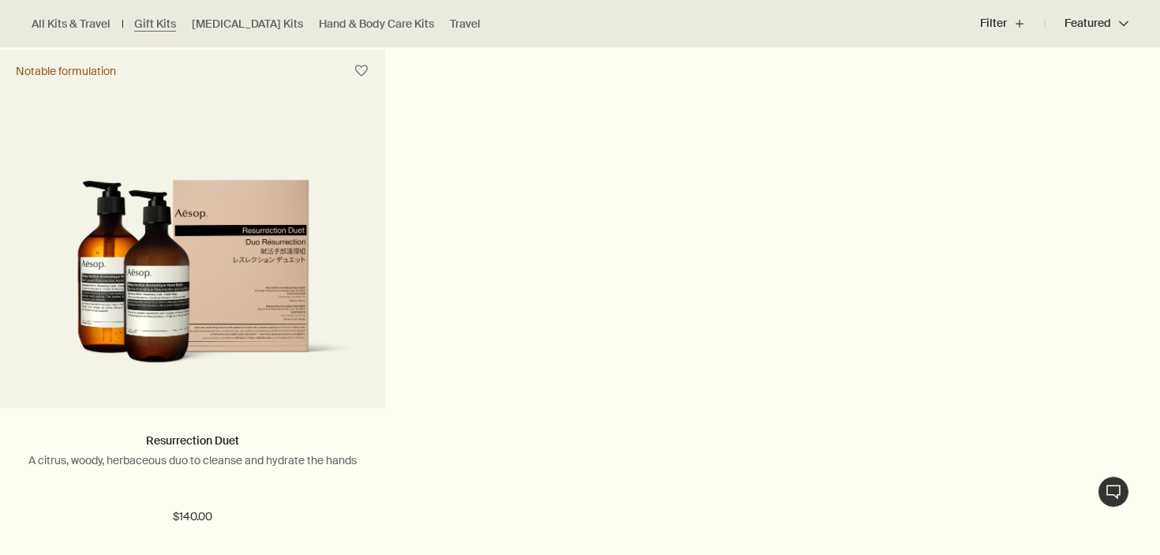
scroll to position [2117, 0]
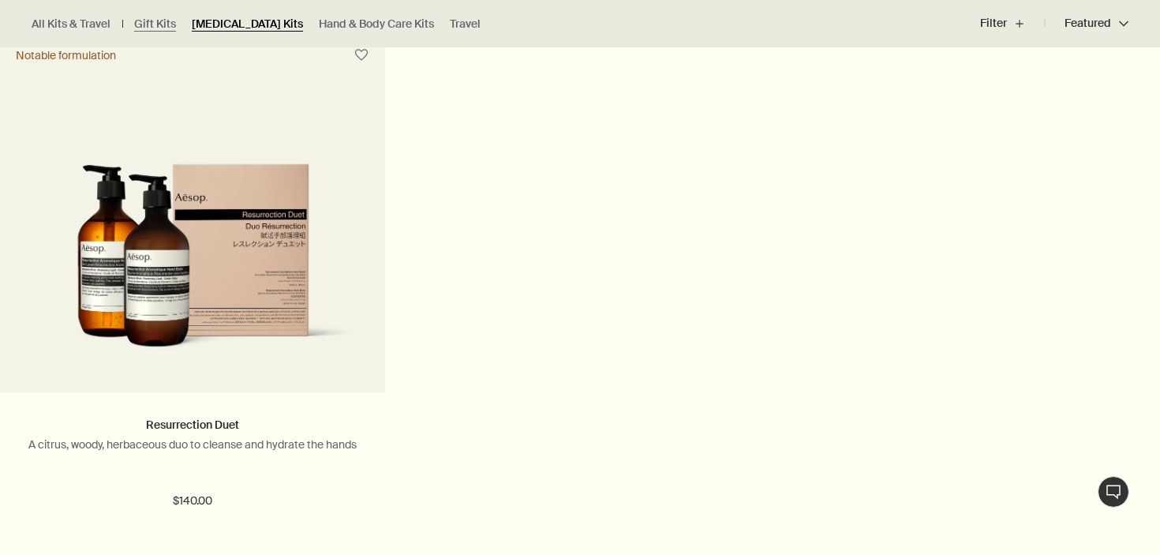
click at [242, 19] on link "[MEDICAL_DATA] Kits" at bounding box center [247, 24] width 111 height 15
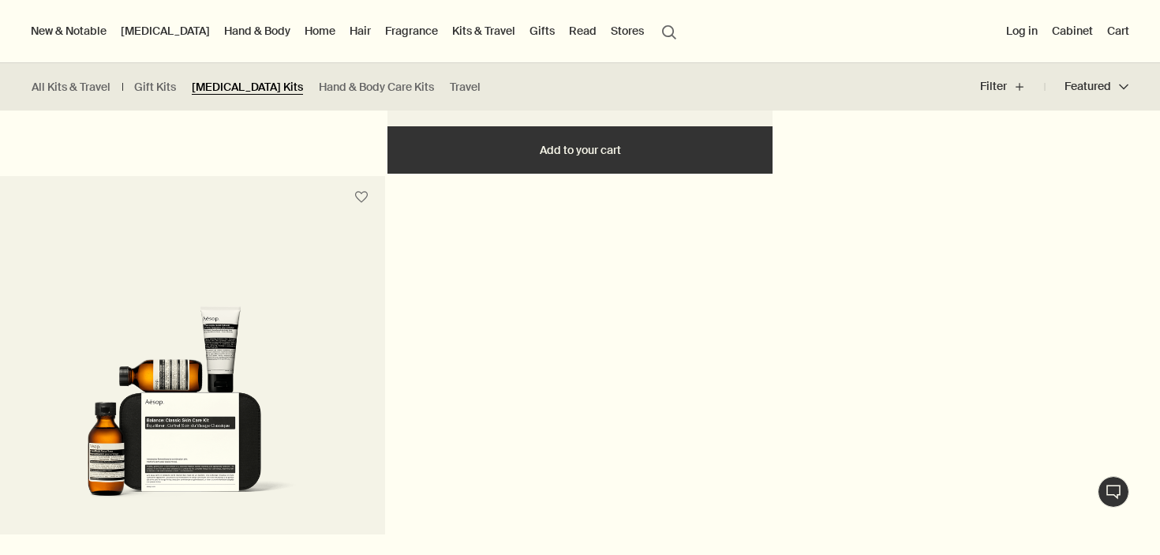
scroll to position [712, 0]
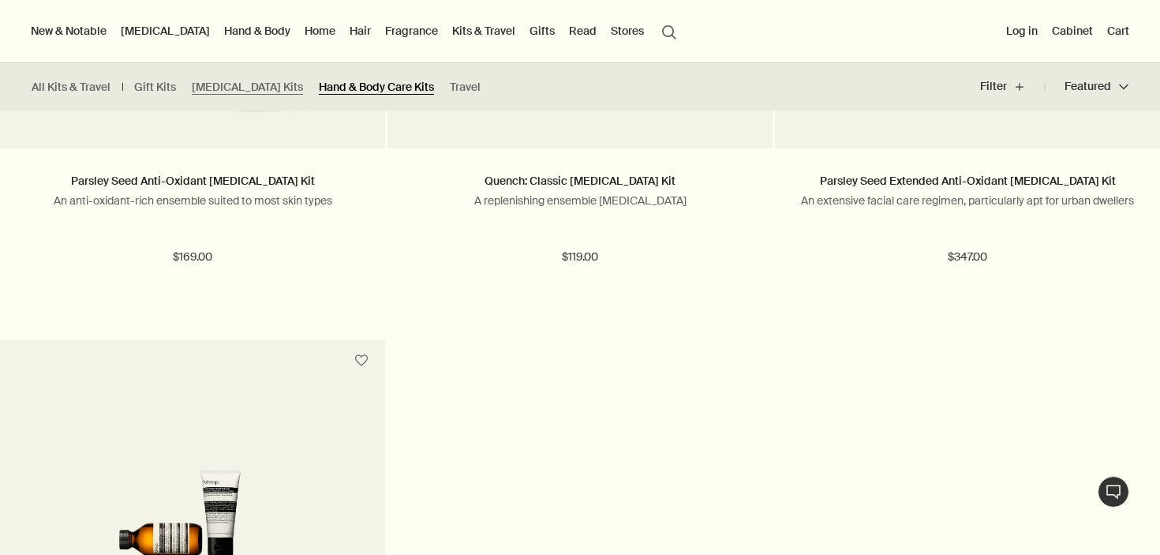
click at [319, 81] on link "Hand & Body Care Kits" at bounding box center [376, 87] width 115 height 15
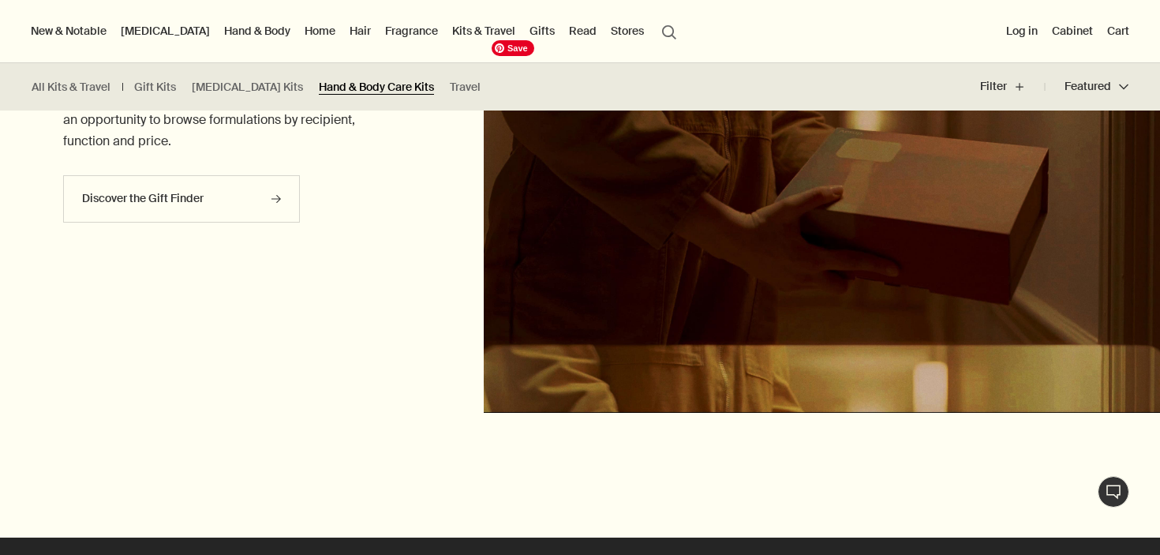
scroll to position [1579, 0]
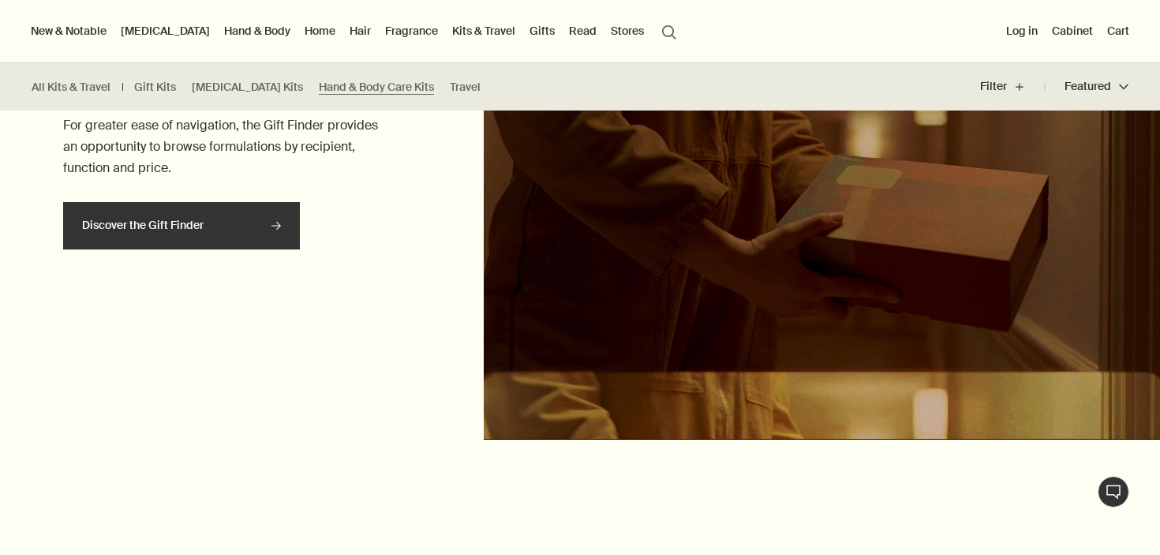
click at [259, 234] on link "Discover the Gift Finder rightArrow" at bounding box center [181, 225] width 237 height 47
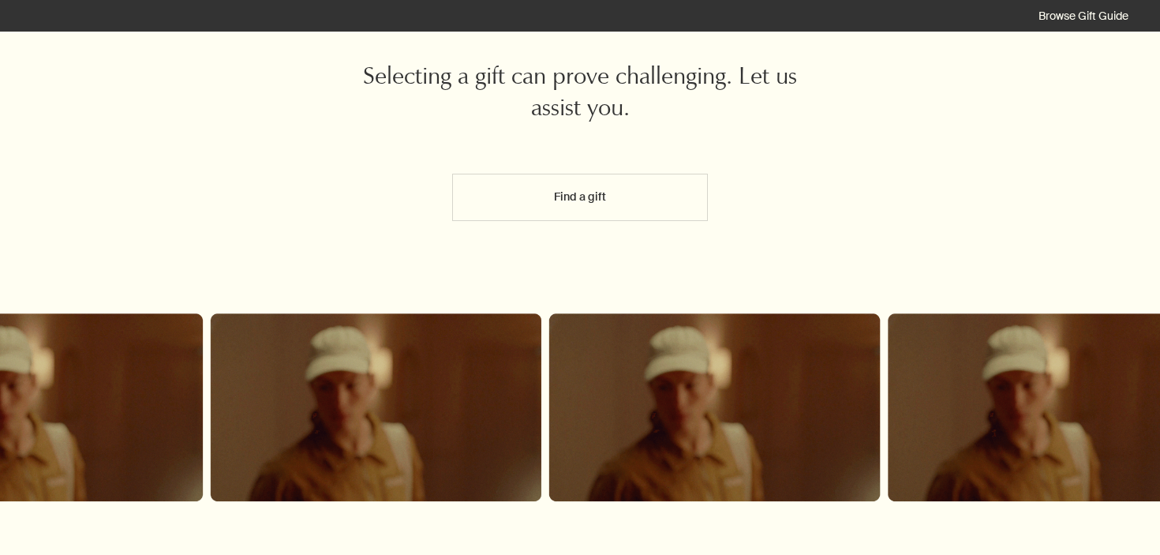
scroll to position [195, 0]
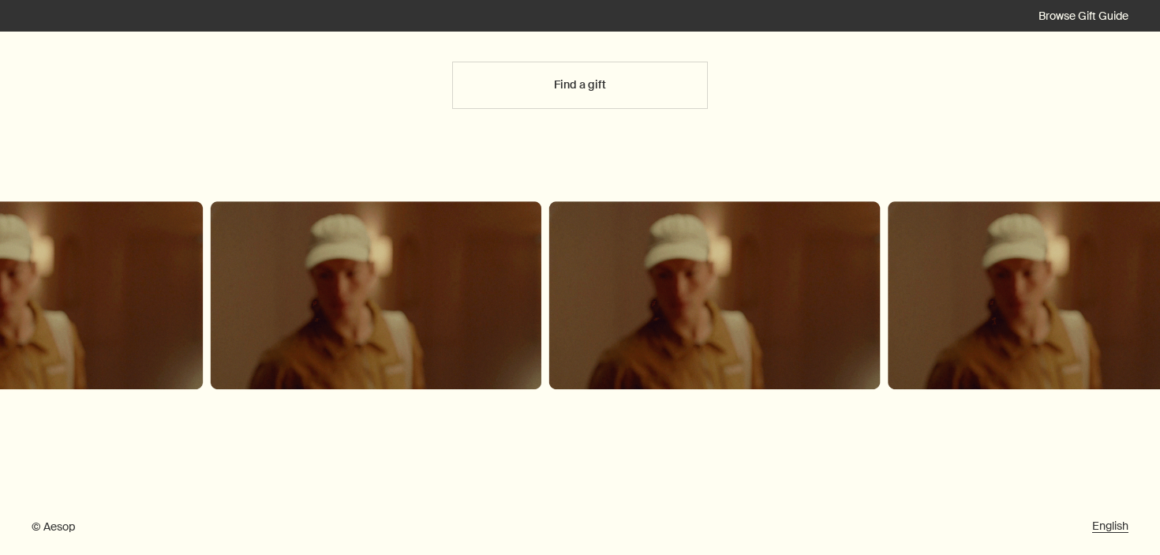
click at [611, 69] on button "Find a gift" at bounding box center [579, 85] width 255 height 47
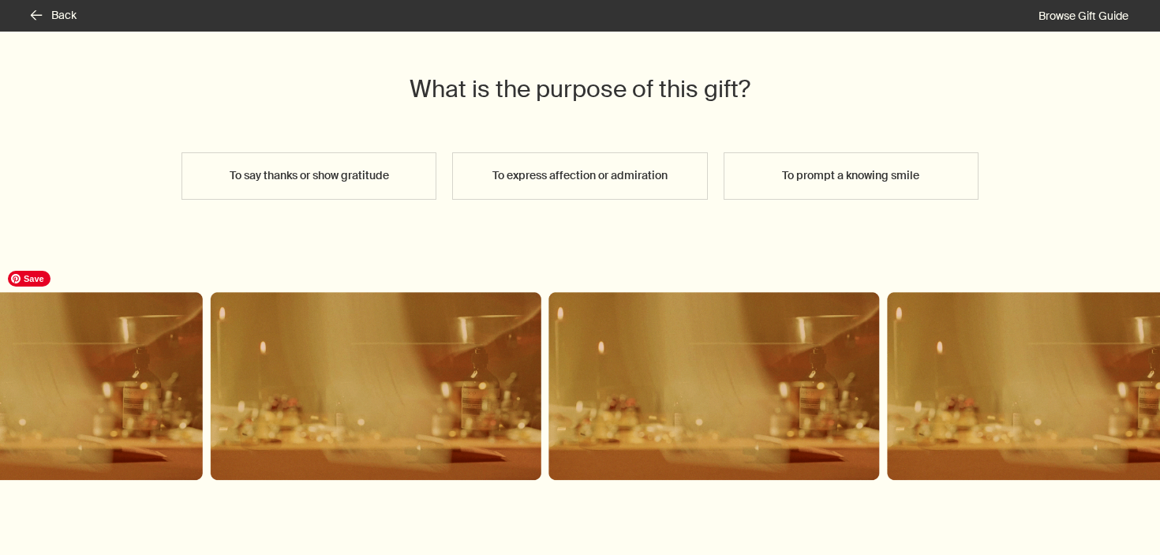
scroll to position [0, 0]
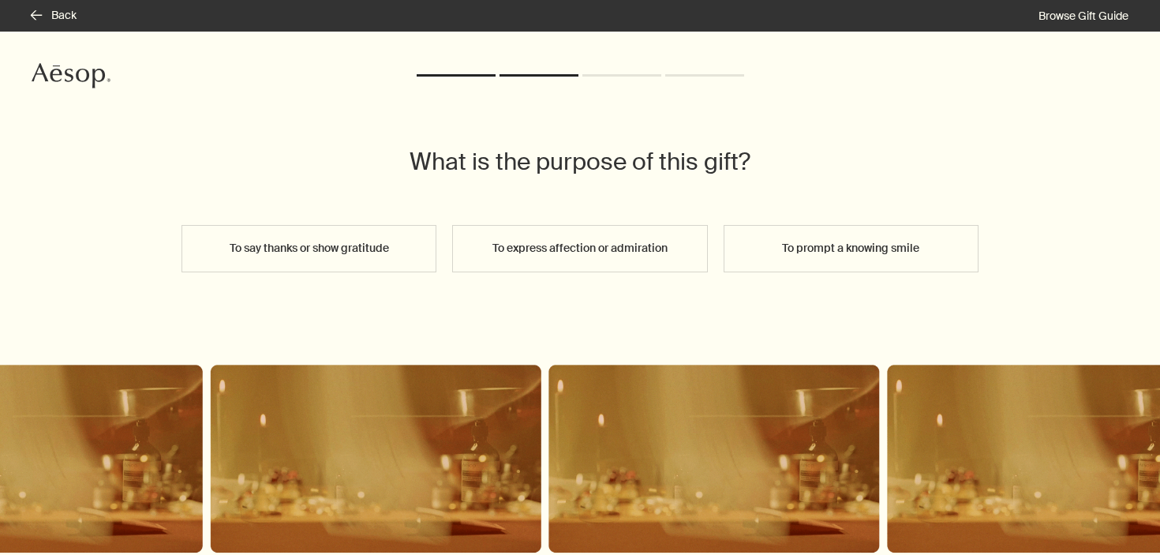
click at [515, 256] on button "To express affection or admiration" at bounding box center [579, 248] width 255 height 47
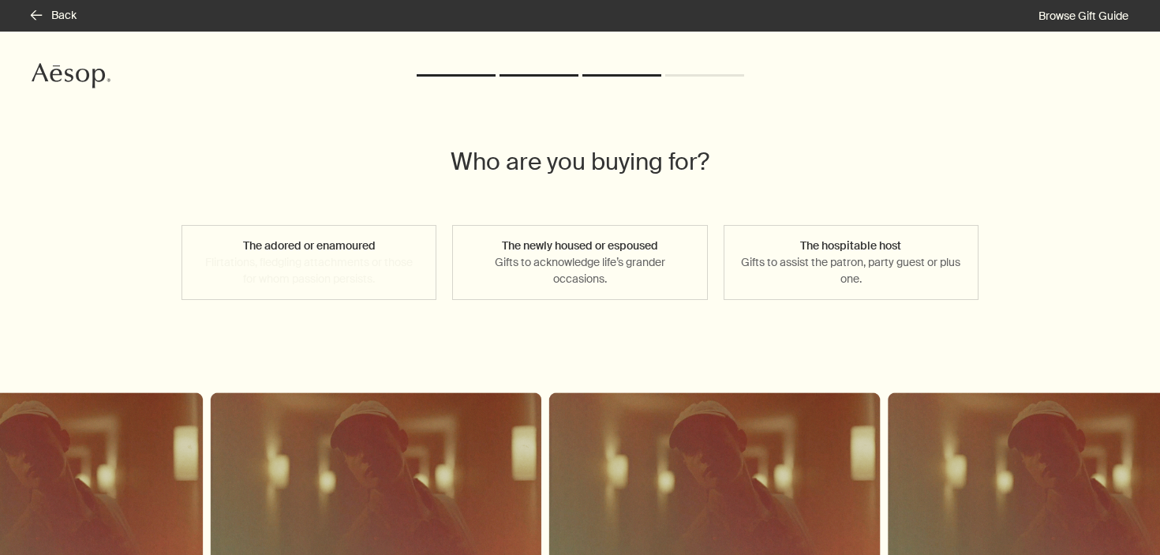
click at [396, 290] on button "The adored or enamoured Flirtations, fledgling attachments or those for whom pa…" at bounding box center [309, 262] width 255 height 75
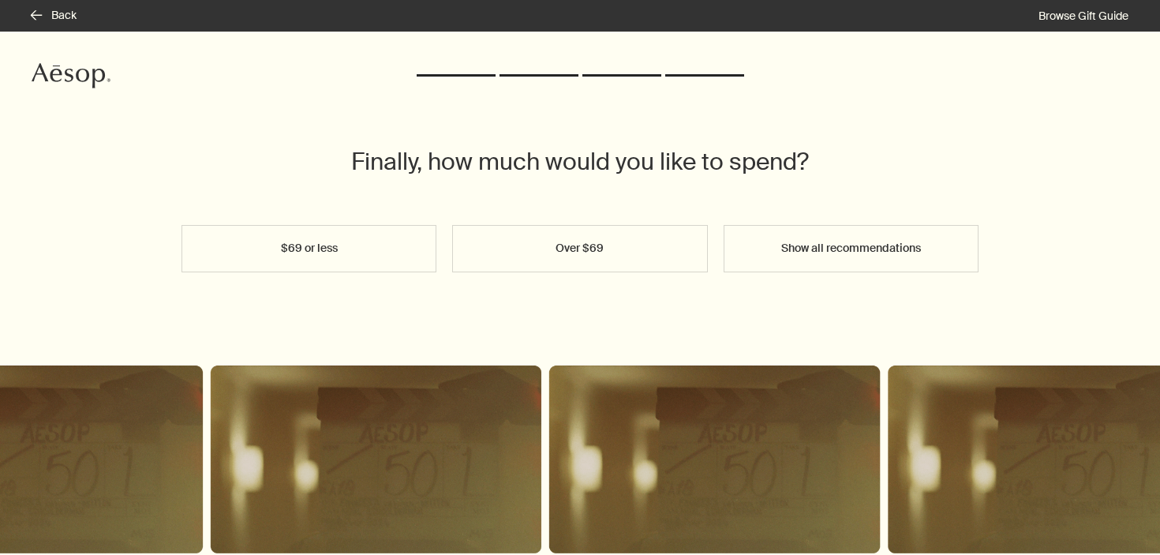
click at [391, 254] on button "$69 or less" at bounding box center [309, 248] width 255 height 47
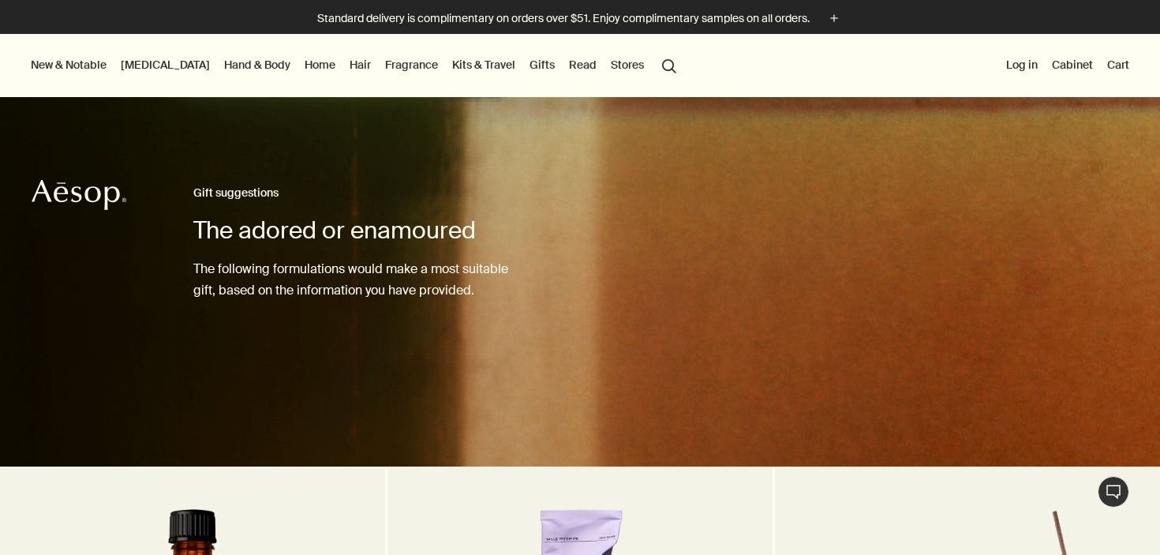
click at [227, 64] on link "Hand & Body" at bounding box center [257, 64] width 73 height 21
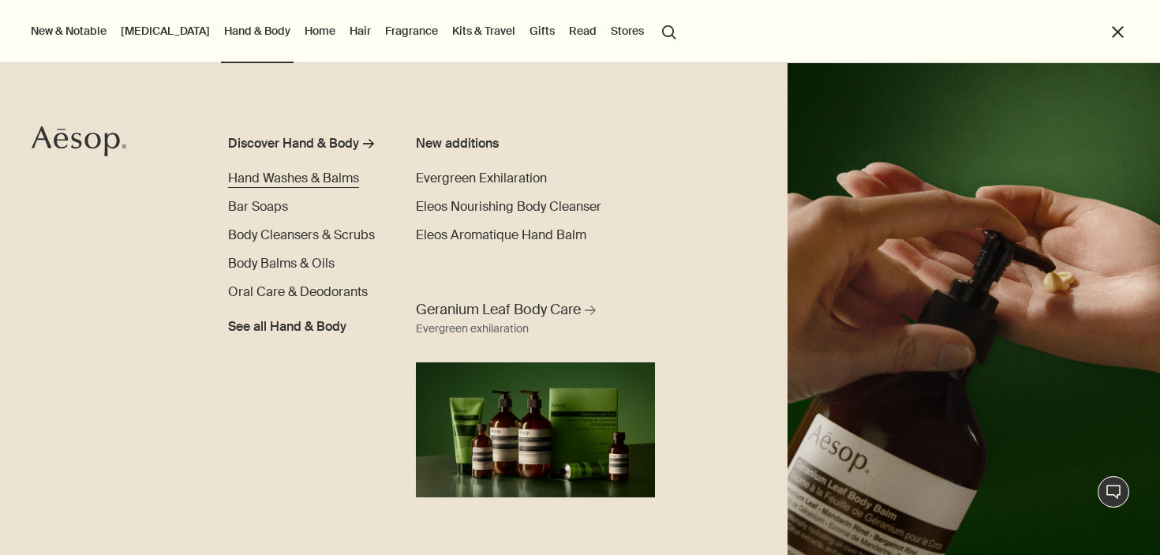
click at [332, 175] on span "Hand Washes & Balms" at bounding box center [293, 178] width 131 height 17
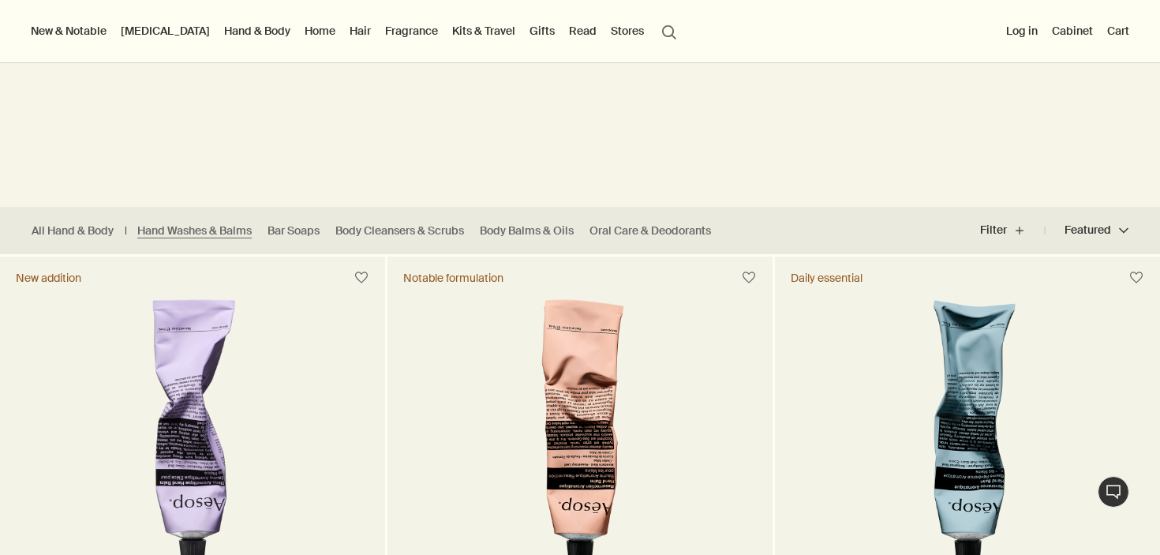
scroll to position [114, 0]
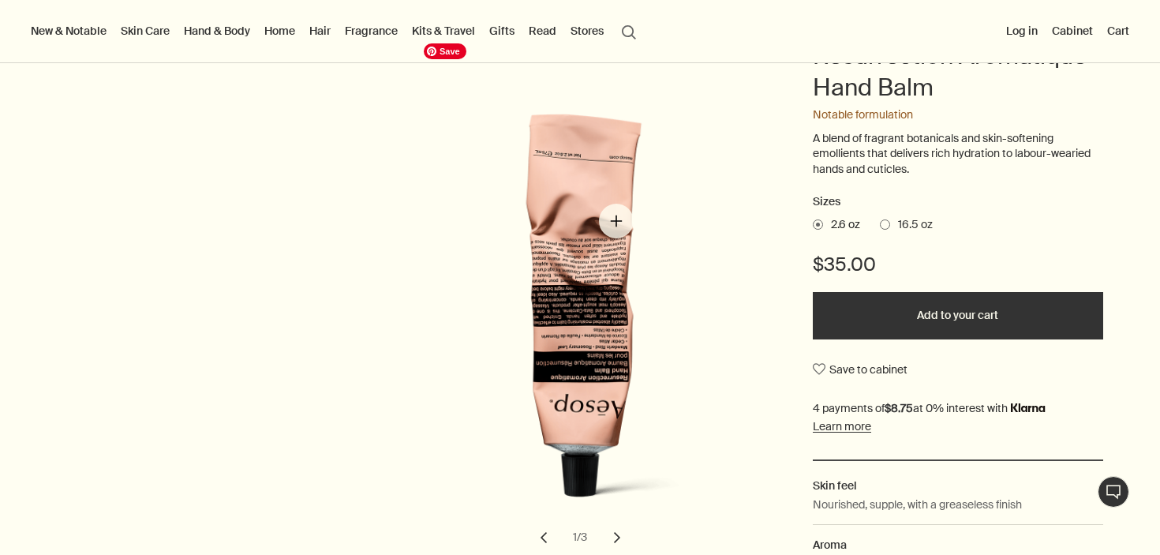
scroll to position [169, 0]
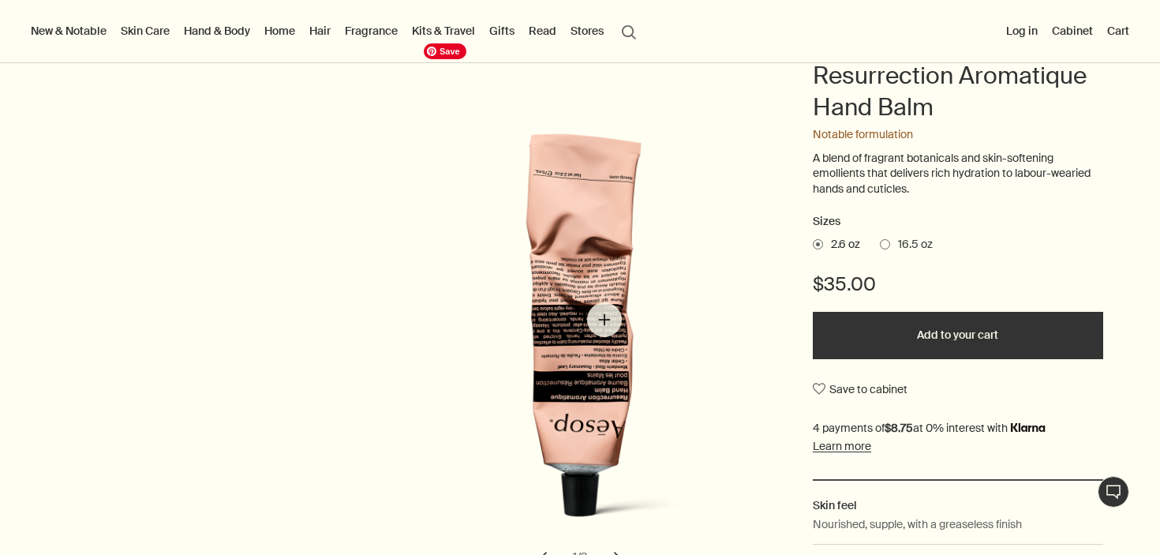
click at [605, 320] on img "Resurrection Aromatique Hand Balm" at bounding box center [589, 339] width 347 height 430
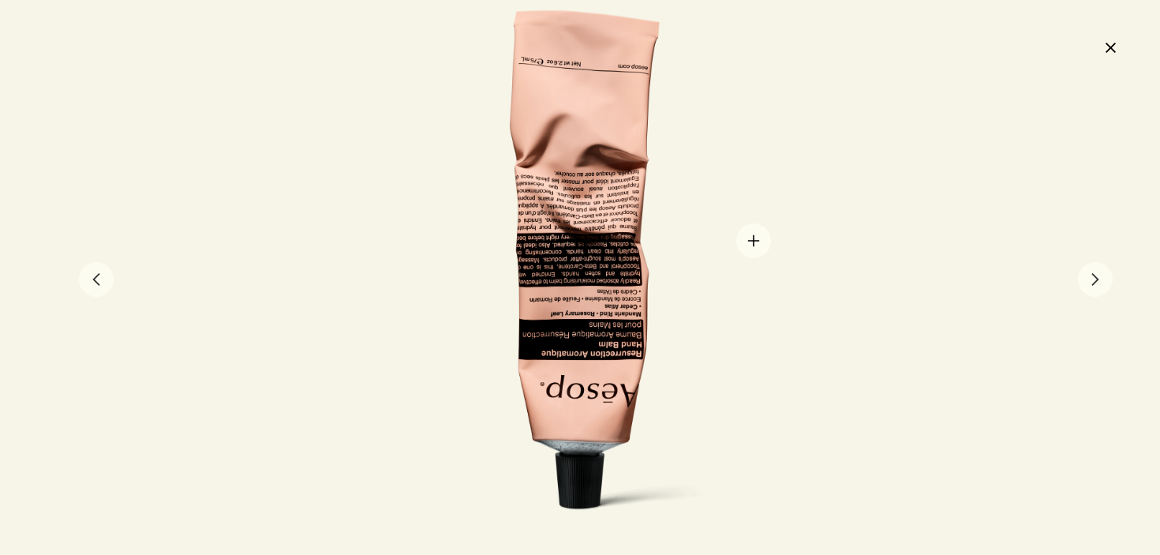
click at [750, 242] on div at bounding box center [580, 277] width 452 height 537
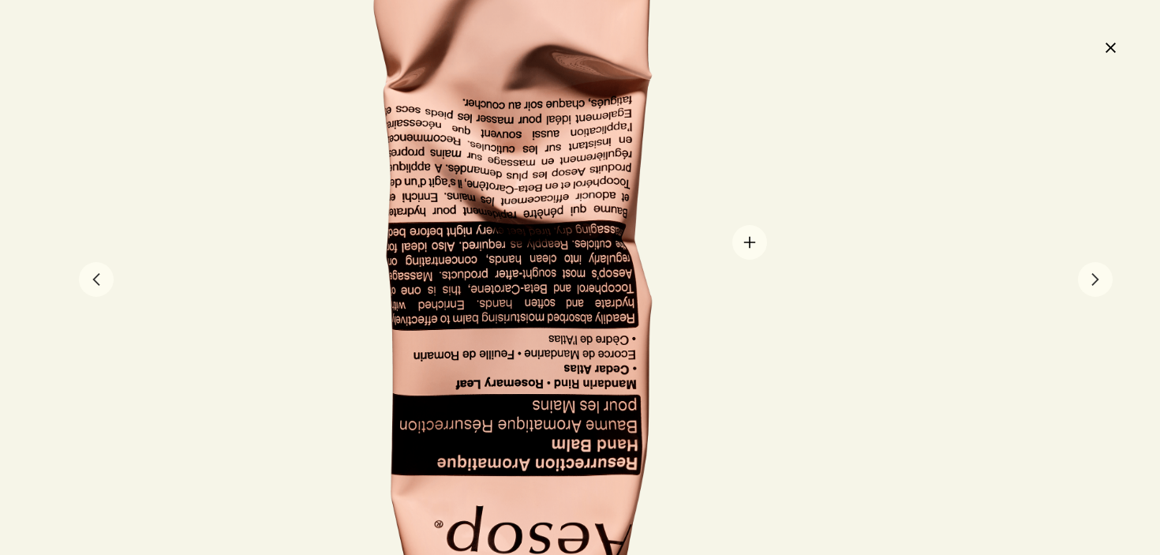
click at [750, 242] on div at bounding box center [514, 311] width 904 height 1073
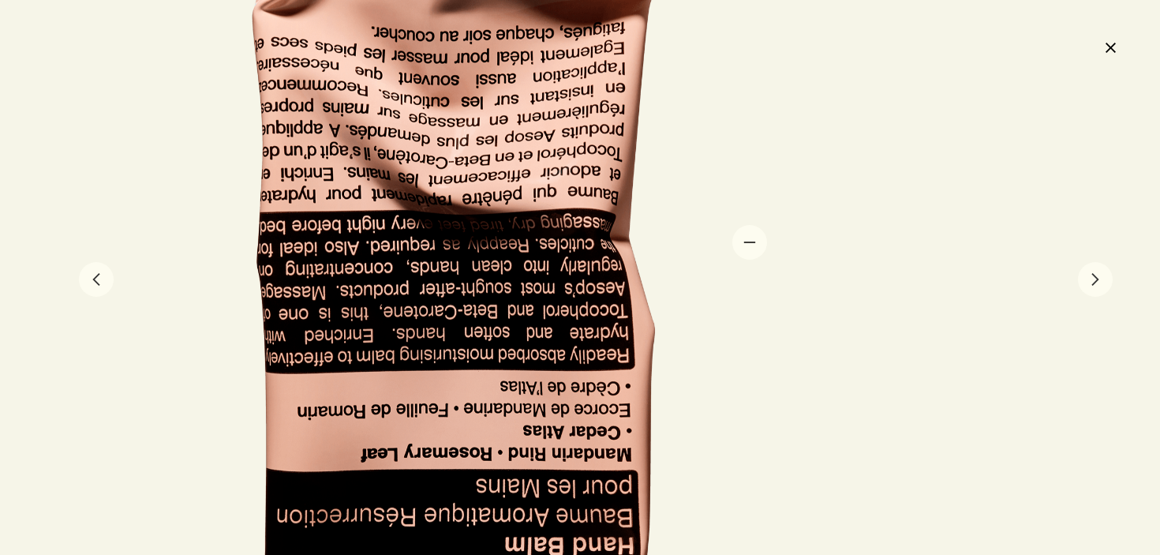
click at [750, 242] on div at bounding box center [448, 346] width 1357 height 1610
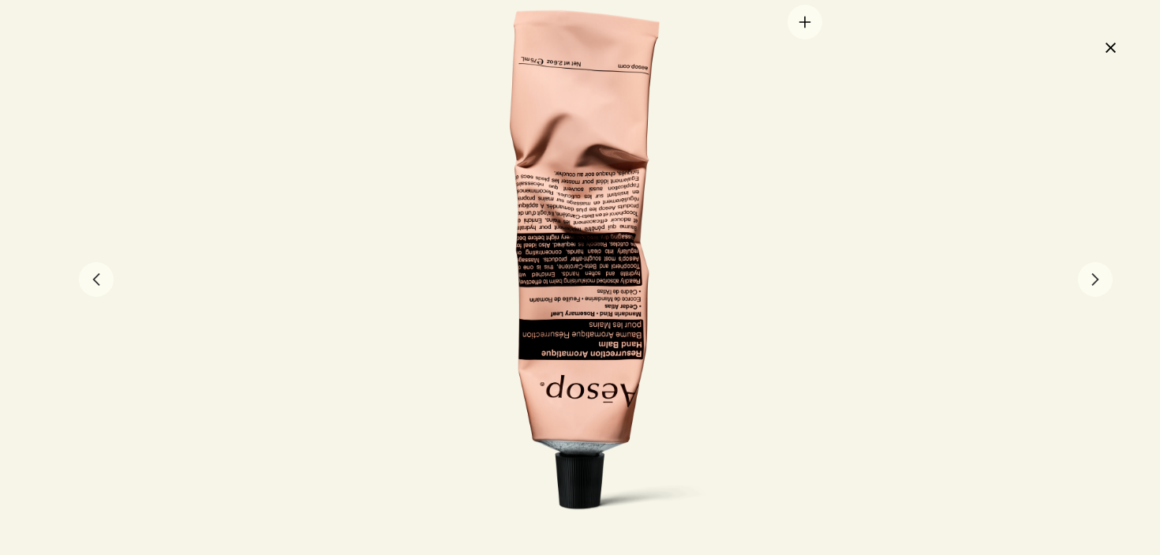
click at [889, 172] on div at bounding box center [580, 277] width 1160 height 555
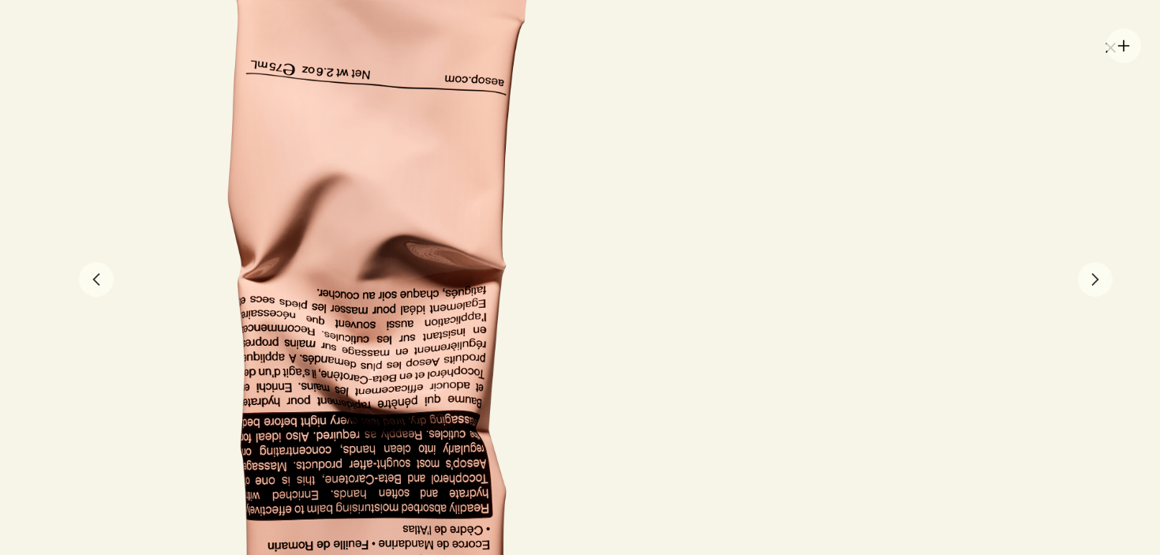
click at [1118, 49] on button "close" at bounding box center [1110, 47] width 19 height 27
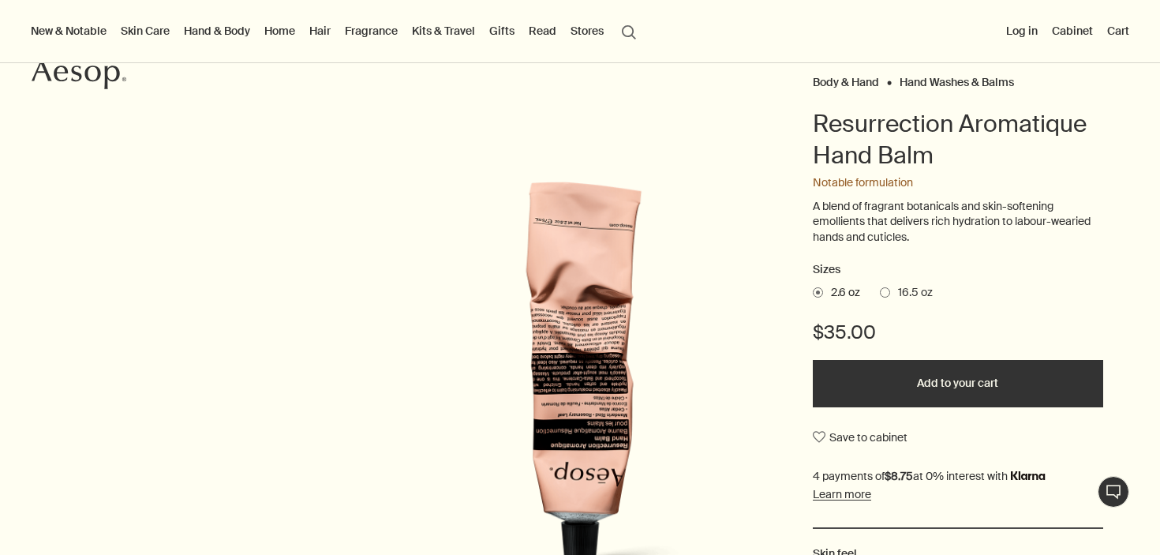
scroll to position [67, 0]
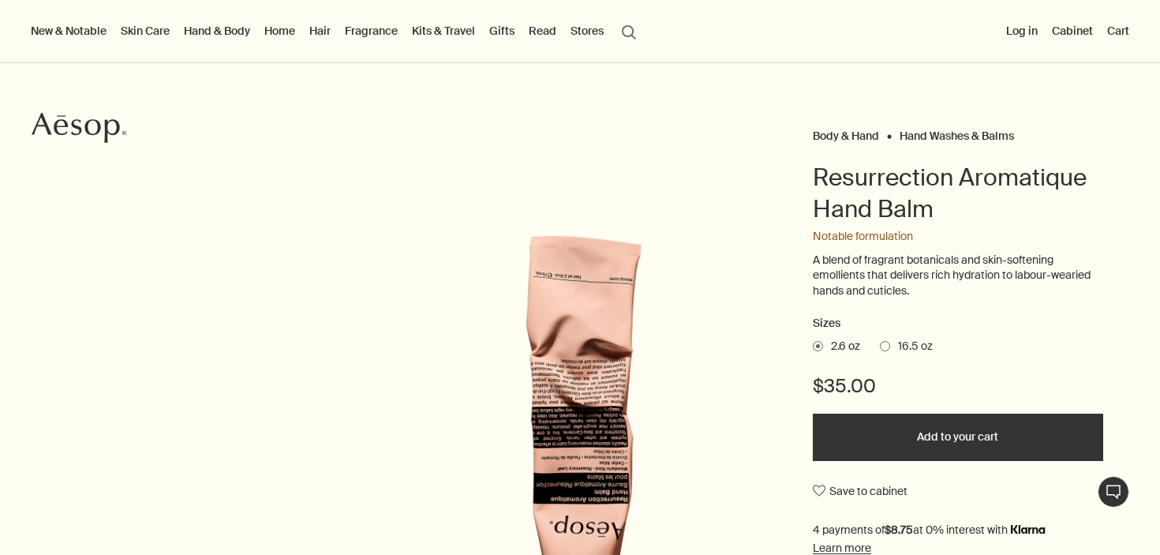
click at [859, 172] on h1 "Resurrection Aromatique Hand Balm" at bounding box center [958, 193] width 290 height 63
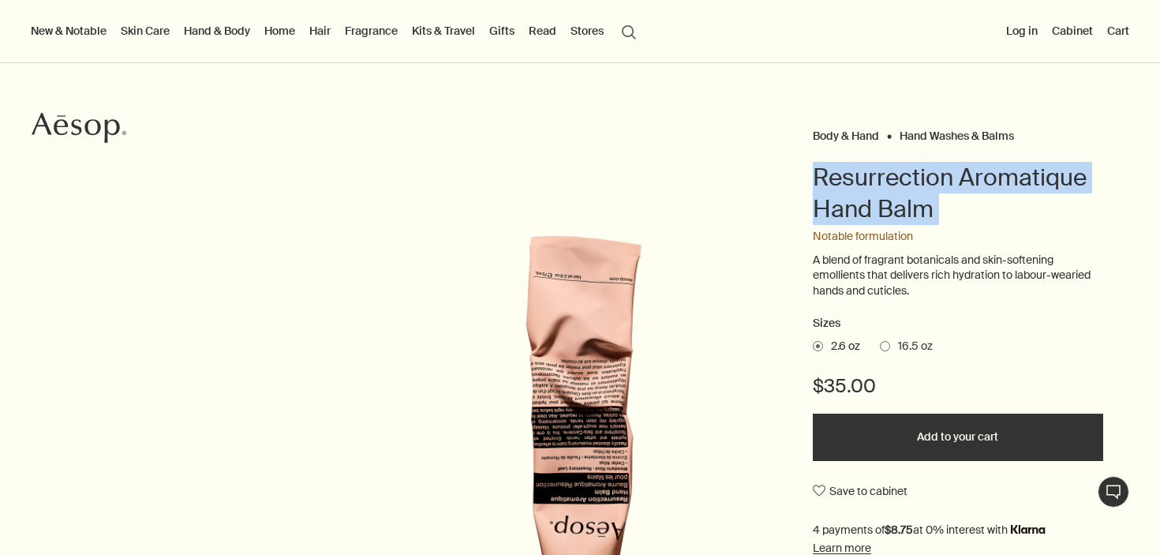
click at [859, 172] on h1 "Resurrection Aromatique Hand Balm" at bounding box center [958, 193] width 290 height 63
copy h1 "Resurrection Aromatique Hand Balm"
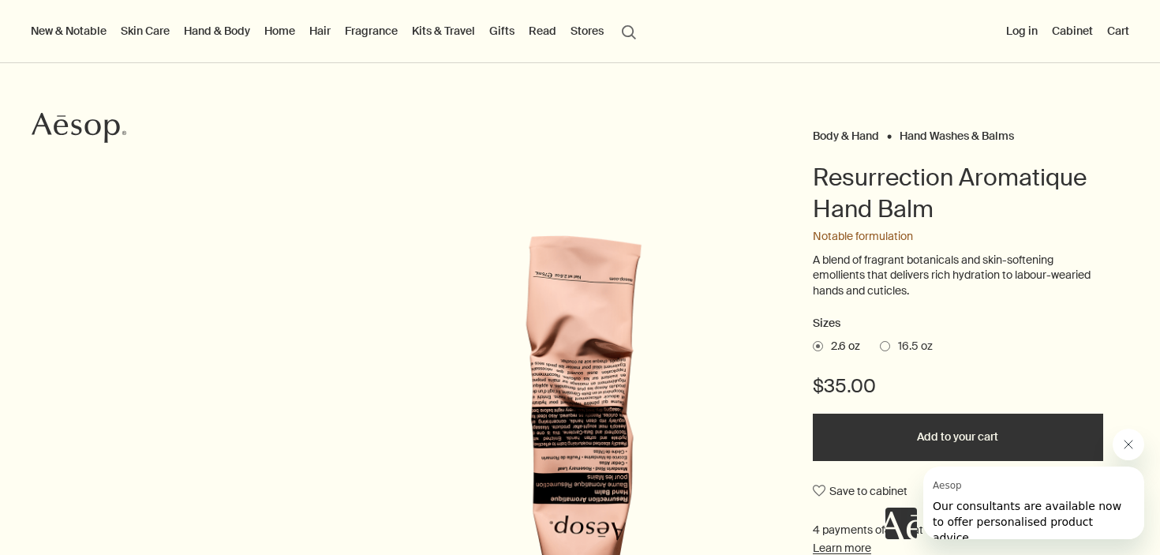
click at [813, 43] on div "New & Notable New additions Evergreen Exhilaration Lucent Facial Refiner Eleos …" at bounding box center [580, 31] width 1160 height 63
click at [512, 33] on link "Gifts" at bounding box center [502, 31] width 32 height 21
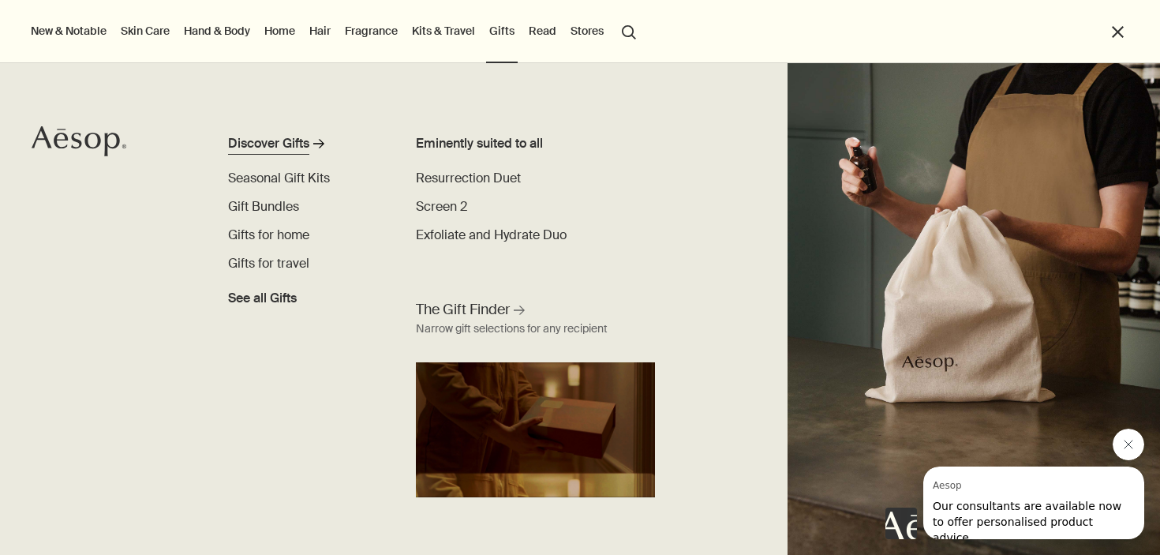
click at [311, 141] on link "Discover Gifts rightArrow" at bounding box center [304, 146] width 152 height 25
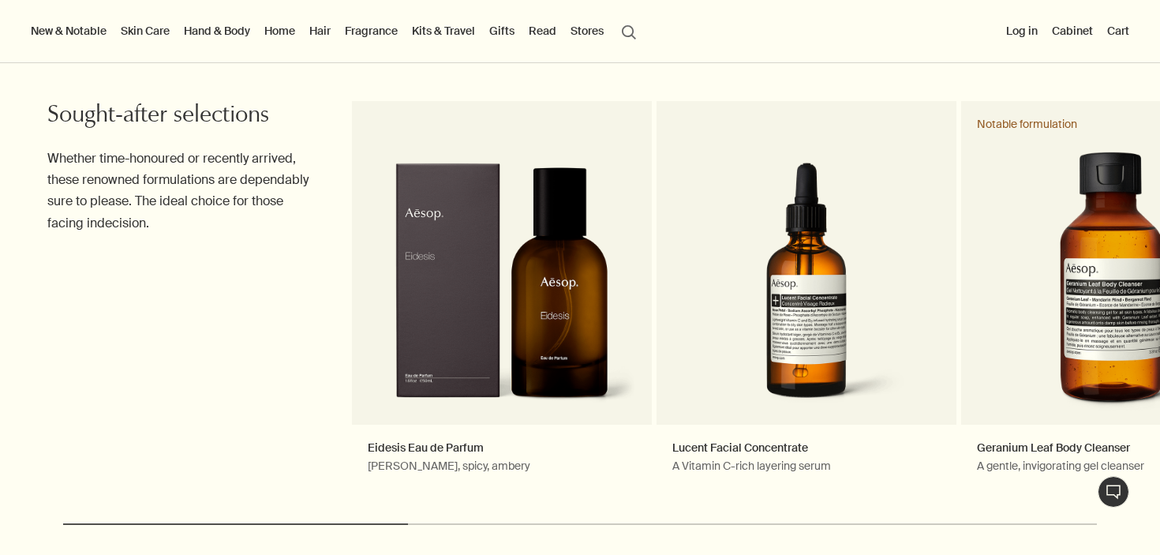
scroll to position [1605, 0]
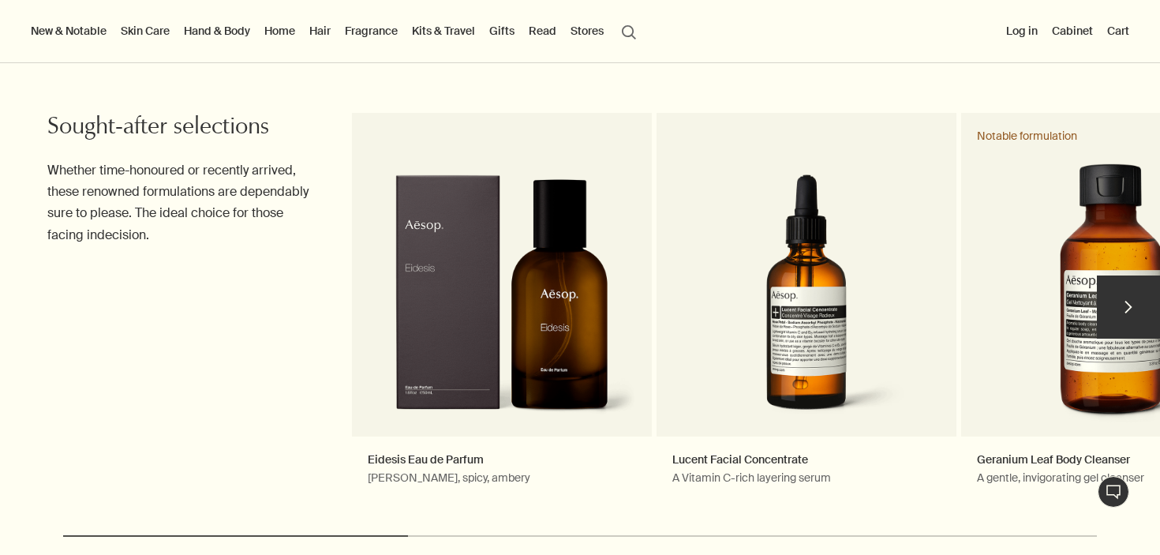
click at [1122, 305] on button "chevron" at bounding box center [1128, 306] width 63 height 63
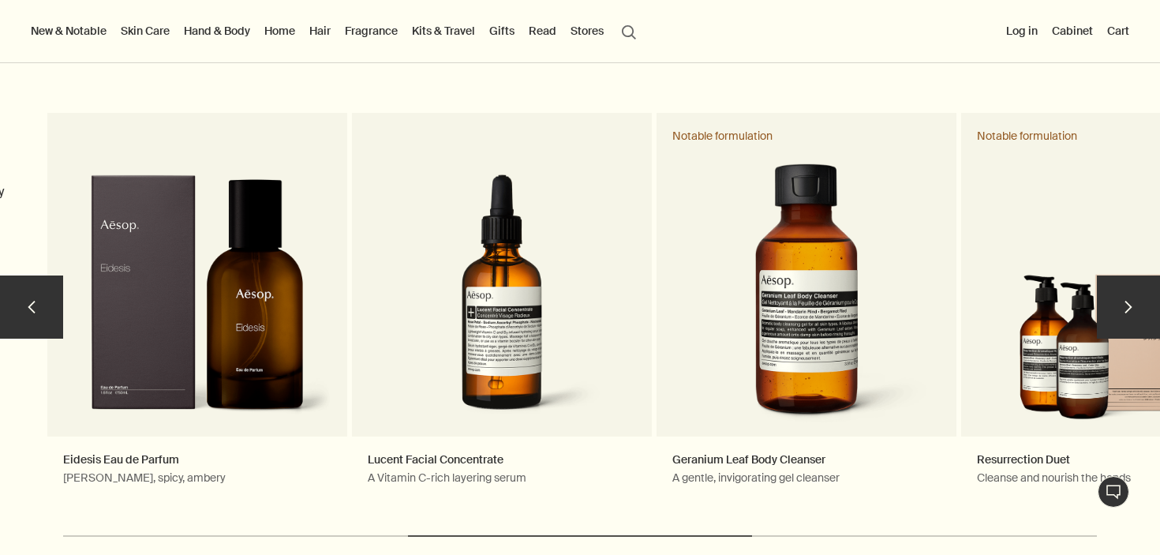
click at [1129, 305] on button "chevron" at bounding box center [1128, 306] width 63 height 63
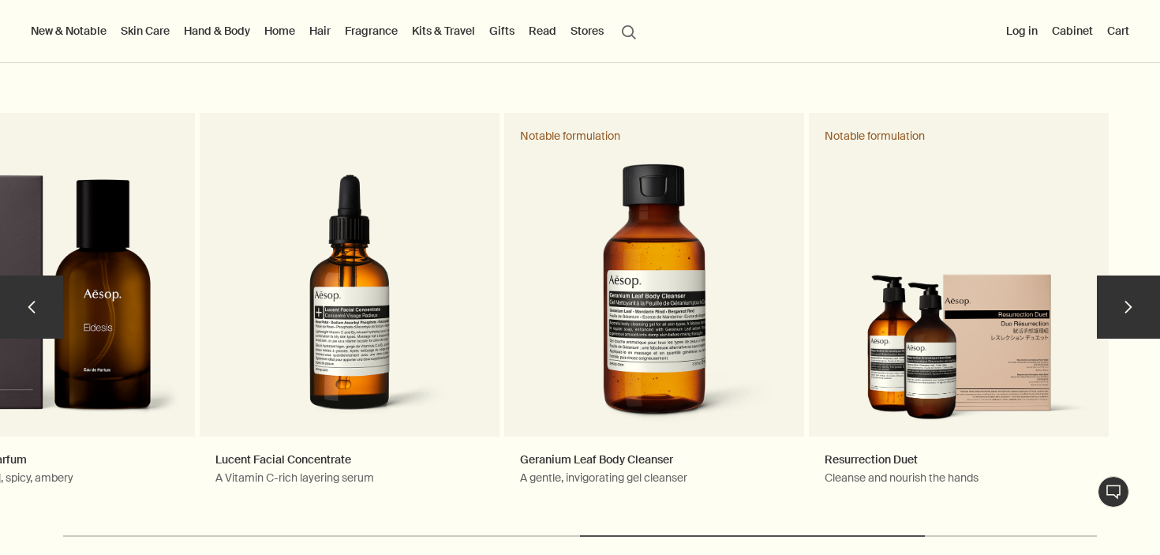
click at [1129, 305] on button "chevron" at bounding box center [1128, 306] width 63 height 63
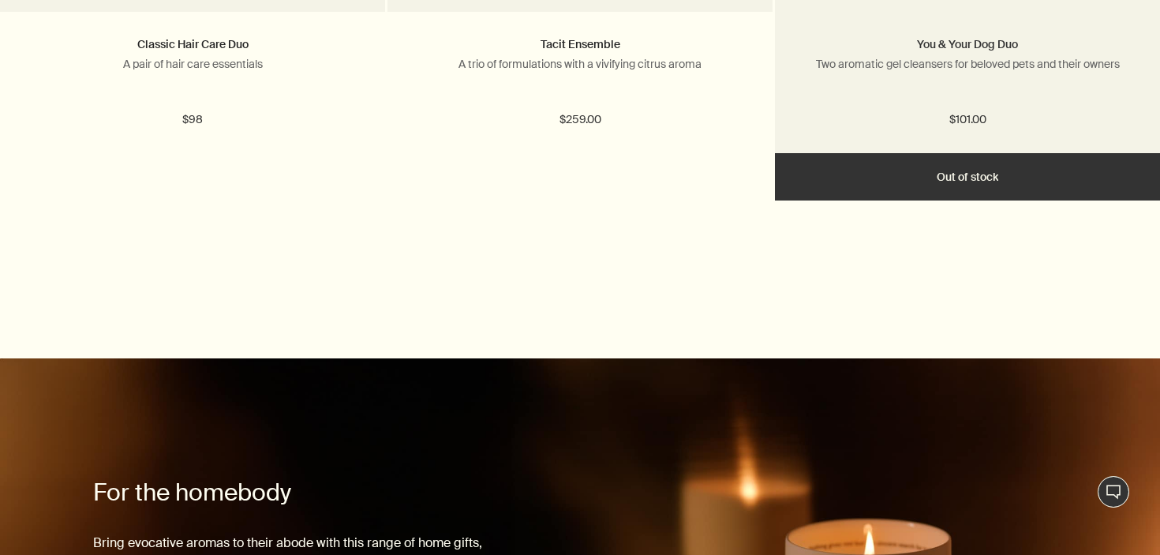
scroll to position [3071, 0]
